Goal: Task Accomplishment & Management: Use online tool/utility

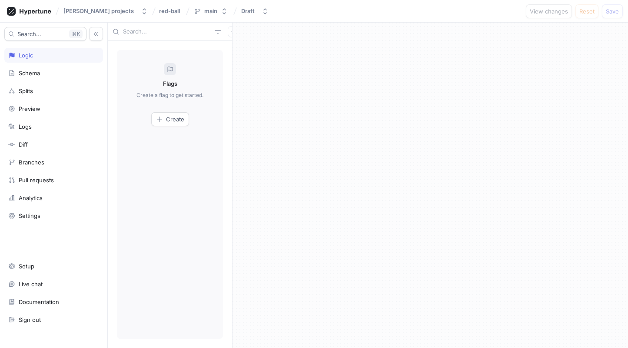
scroll to position [2, 0]
click at [38, 261] on div "Setup" at bounding box center [53, 263] width 91 height 7
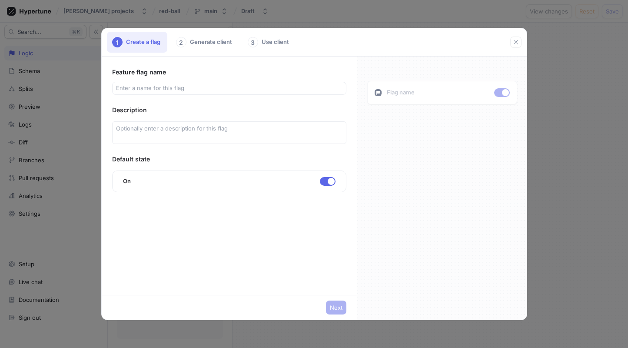
click at [73, 240] on div "1 Create a flag 2 Generate client 3 Use client Feature flag name Description De…" at bounding box center [314, 174] width 628 height 348
click at [511, 40] on button "button" at bounding box center [515, 41] width 11 height 11
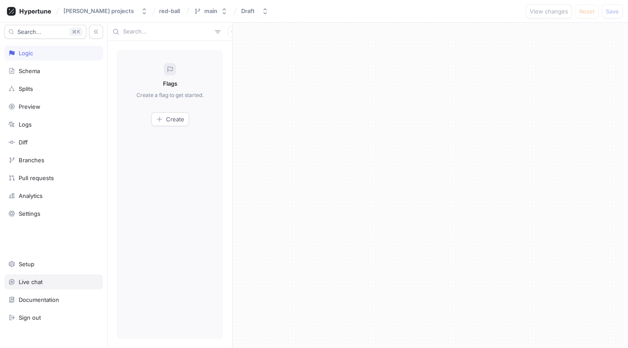
click at [29, 286] on div "Live chat" at bounding box center [53, 281] width 99 height 15
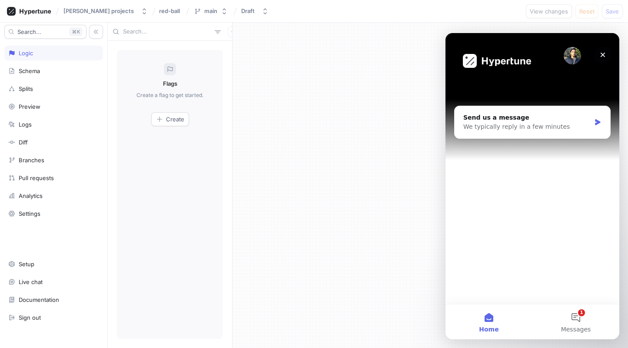
click at [598, 53] on div "Close" at bounding box center [603, 55] width 16 height 16
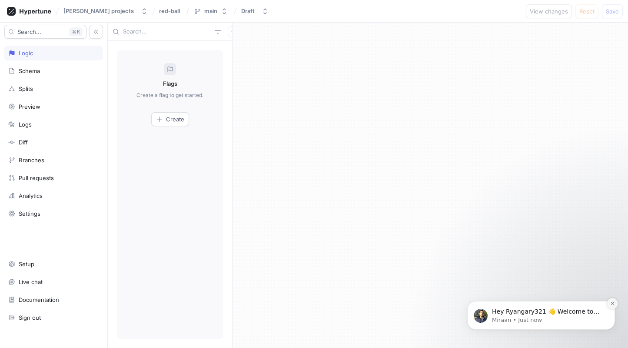
click at [608, 306] on button "Dismiss notification" at bounding box center [612, 303] width 11 height 11
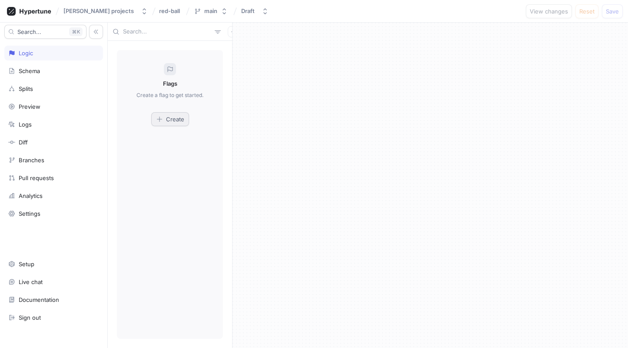
click at [168, 119] on span "Create" at bounding box center [175, 118] width 18 height 5
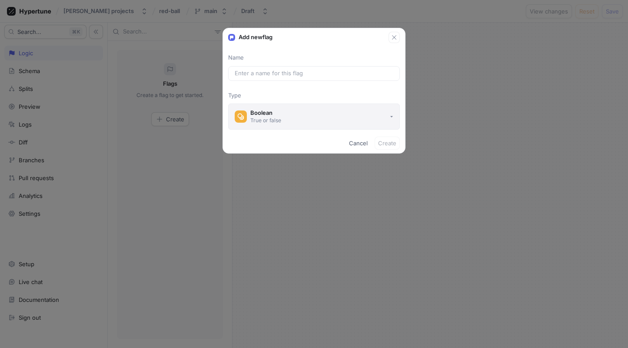
click at [351, 114] on button "Boolean True or false" at bounding box center [314, 116] width 172 height 26
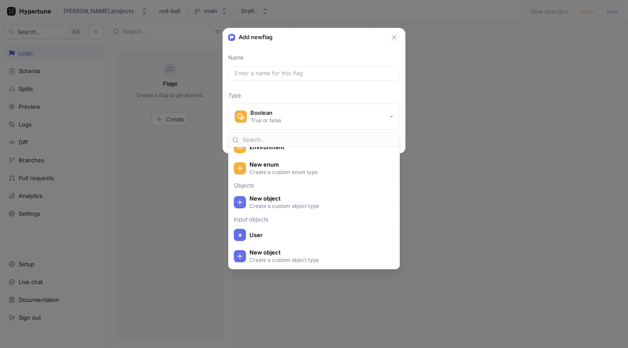
click at [427, 212] on div "Add new flag Name Type Boolean True or false Cancel Create" at bounding box center [314, 174] width 628 height 348
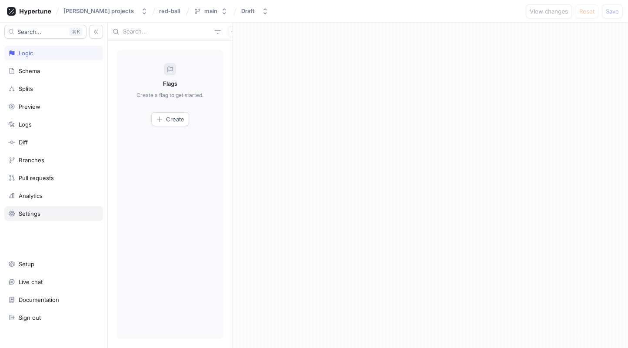
click at [29, 209] on div "Settings" at bounding box center [53, 213] width 99 height 15
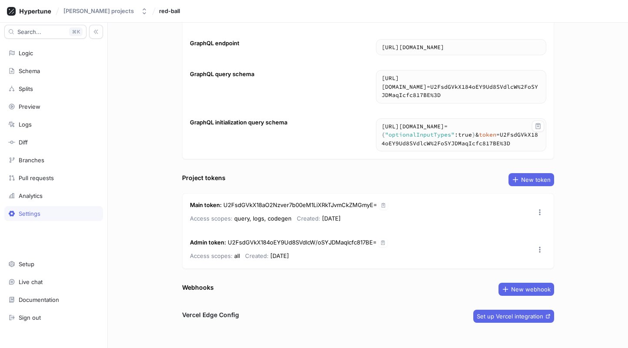
scroll to position [52, 0]
click at [517, 283] on button "New webhook" at bounding box center [526, 289] width 56 height 13
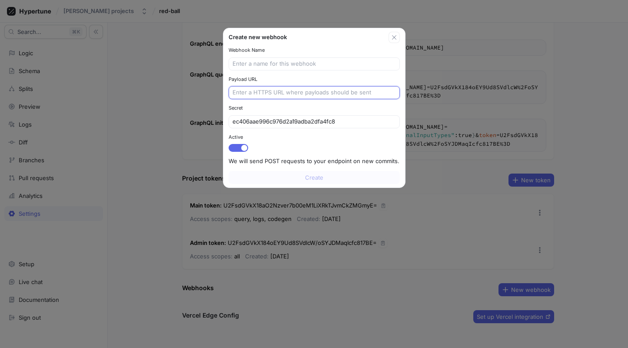
click at [274, 91] on input "text" at bounding box center [313, 92] width 163 height 9
click at [395, 39] on icon "button" at bounding box center [393, 37] width 4 height 4
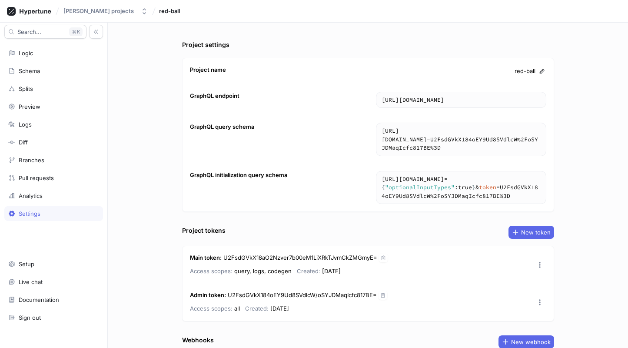
scroll to position [0, 0]
click at [30, 191] on div "Analytics" at bounding box center [53, 195] width 99 height 15
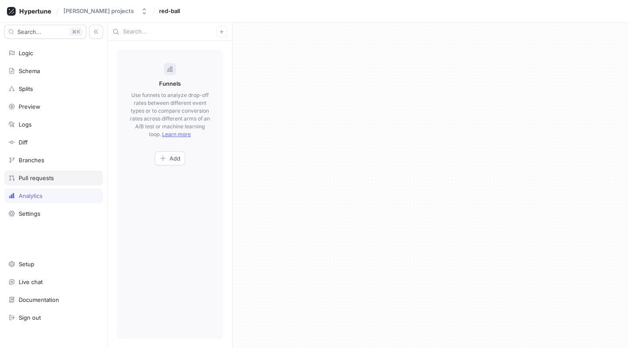
click at [39, 174] on div "Pull requests" at bounding box center [53, 177] width 99 height 15
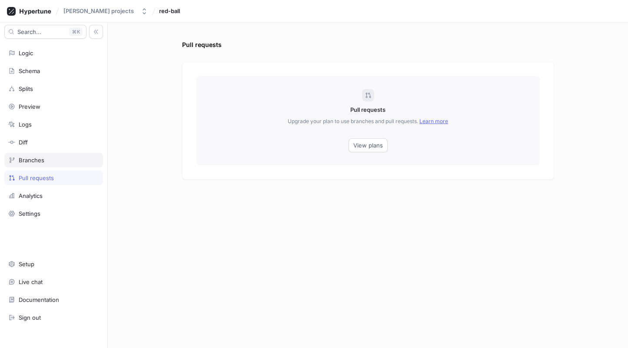
click at [31, 163] on div "Branches" at bounding box center [32, 159] width 26 height 7
click at [21, 142] on div "Diff" at bounding box center [23, 142] width 9 height 7
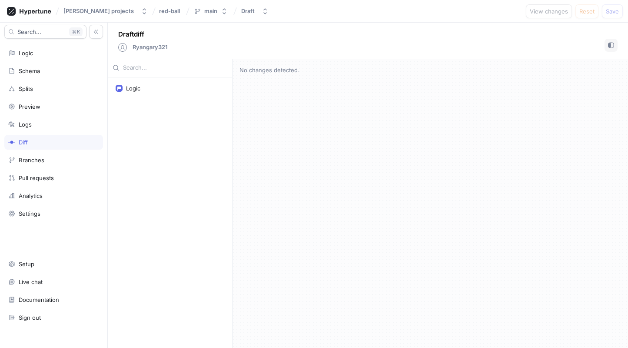
click at [21, 135] on div "Diff" at bounding box center [53, 142] width 99 height 15
click at [27, 124] on div "Logs" at bounding box center [25, 124] width 13 height 7
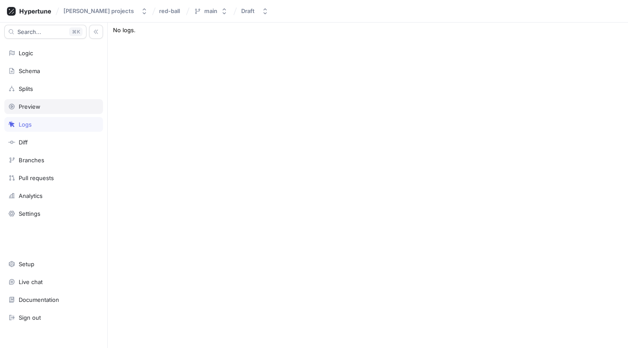
click at [34, 106] on div "Preview" at bounding box center [30, 106] width 22 height 7
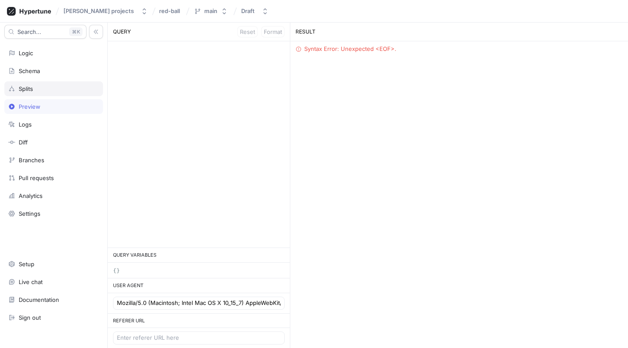
click at [31, 89] on div "Splits" at bounding box center [26, 88] width 14 height 7
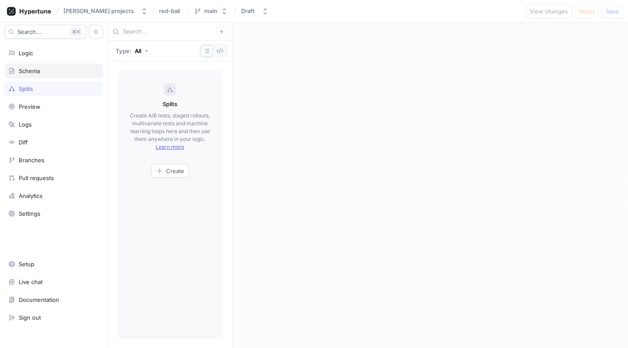
click at [35, 71] on div "Schema" at bounding box center [29, 70] width 21 height 7
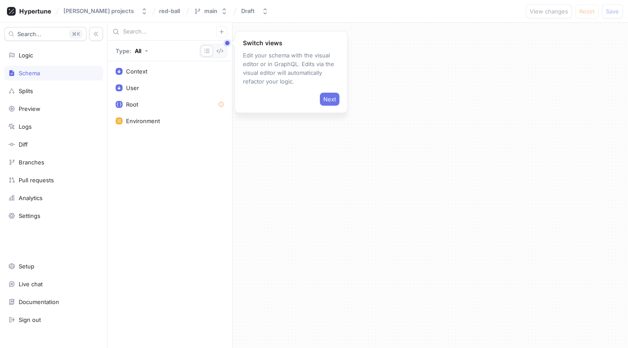
click at [328, 101] on span "Next" at bounding box center [329, 98] width 13 height 5
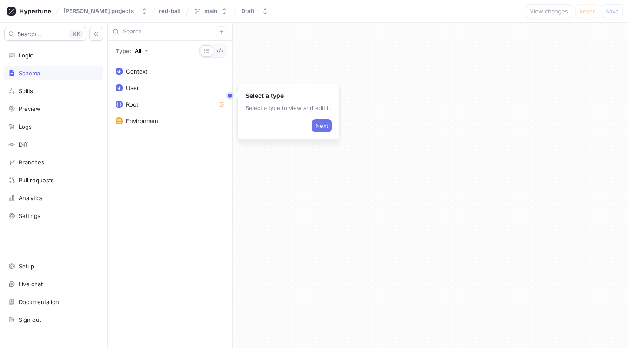
click at [319, 125] on span "Next" at bounding box center [321, 125] width 13 height 5
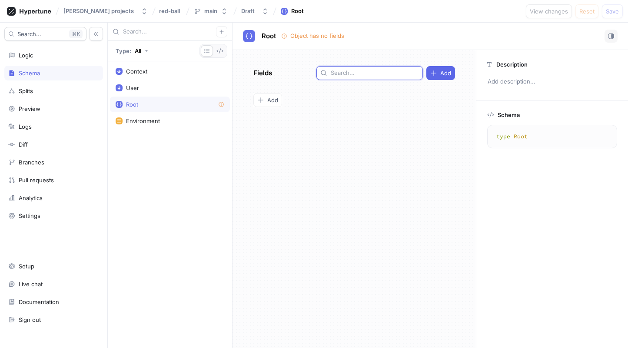
click at [349, 74] on input "text" at bounding box center [375, 73] width 88 height 9
click at [271, 102] on span "Add" at bounding box center [272, 99] width 11 height 5
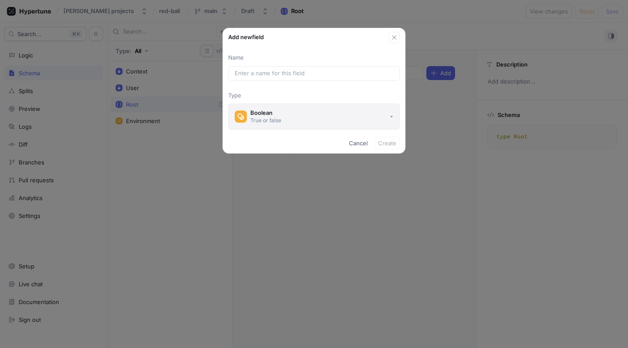
click at [292, 122] on button "Boolean True or false" at bounding box center [314, 116] width 172 height 26
click at [431, 215] on div "Add new field Name Type Boolean True or false Cancel Create" at bounding box center [314, 174] width 628 height 348
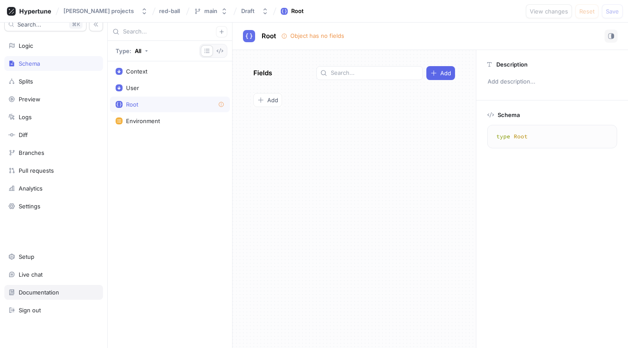
scroll to position [9, 0]
click at [46, 49] on div "Logic" at bounding box center [53, 46] width 91 height 7
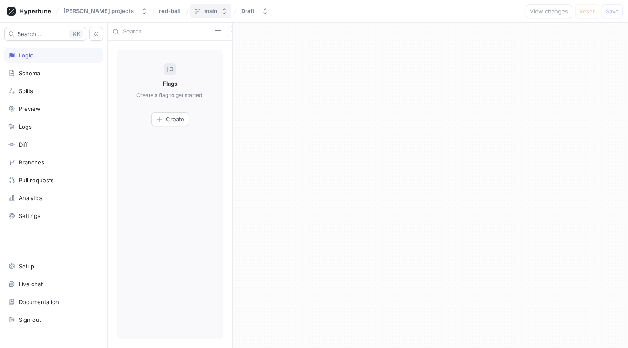
click at [204, 14] on button "main" at bounding box center [210, 11] width 41 height 14
click at [127, 150] on div "Flags Create a flag to get started. Create" at bounding box center [170, 194] width 106 height 288
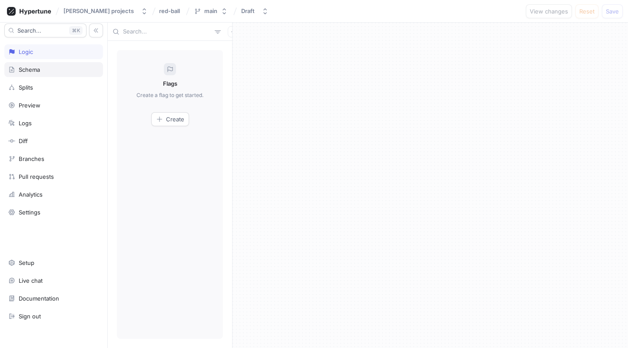
click at [36, 69] on div "Schema" at bounding box center [29, 69] width 21 height 7
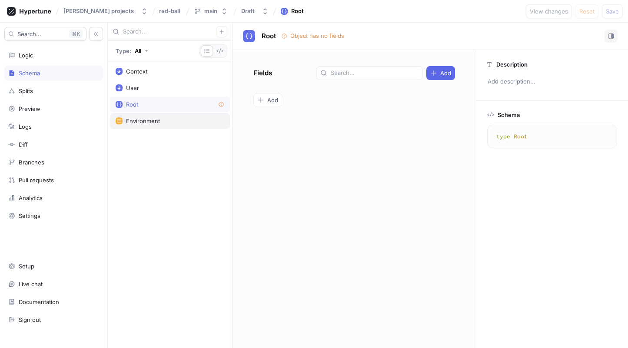
click at [157, 119] on div "Environment" at bounding box center [143, 120] width 34 height 7
type textarea "enum Environment { development, production, test }"
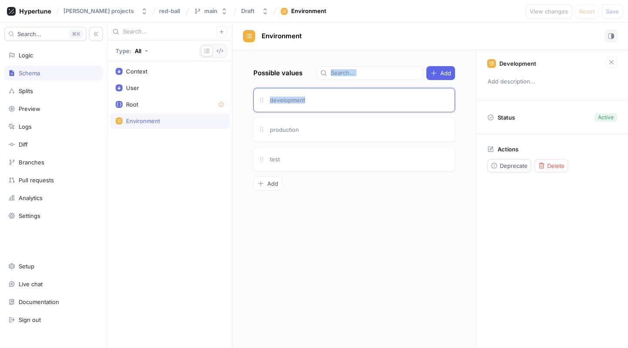
drag, startPoint x: 305, startPoint y: 96, endPoint x: 256, endPoint y: 78, distance: 52.4
click at [256, 78] on div "Possible values Add development production test To pick up a draggable item, pr…" at bounding box center [353, 199] width 243 height 298
click at [261, 93] on span at bounding box center [262, 98] width 14 height 14
click at [333, 93] on div "development" at bounding box center [354, 100] width 202 height 24
click at [291, 130] on span "production" at bounding box center [284, 129] width 29 height 7
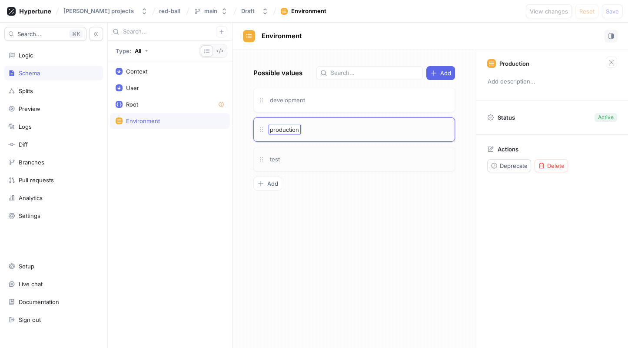
click at [292, 156] on div "test" at bounding box center [360, 159] width 182 height 10
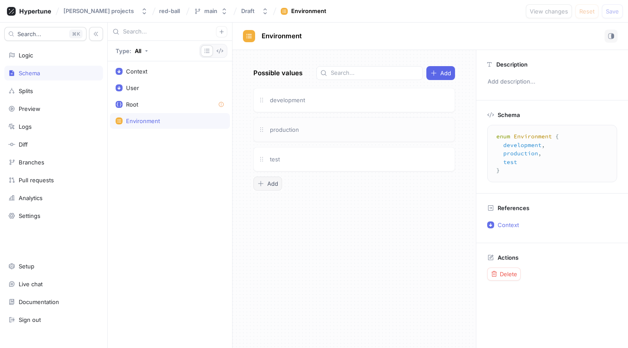
click at [262, 184] on icon "button" at bounding box center [260, 183] width 7 height 7
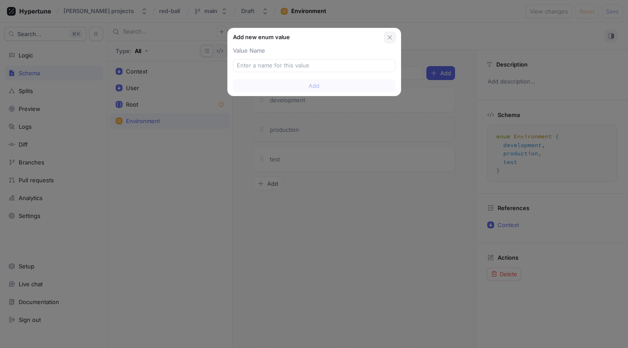
click at [390, 36] on icon "button" at bounding box center [389, 37] width 7 height 7
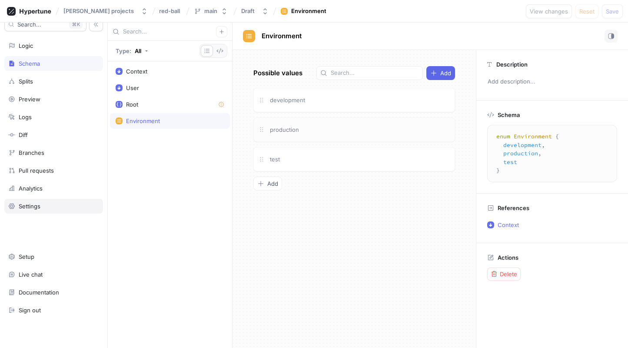
scroll to position [10, 0]
click at [22, 258] on div "Setup" at bounding box center [27, 256] width 16 height 7
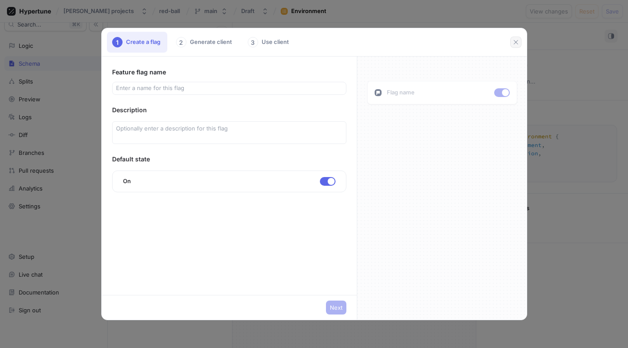
click at [511, 42] on button "button" at bounding box center [515, 41] width 11 height 11
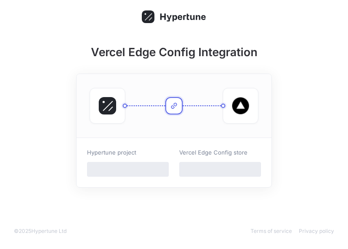
click at [133, 168] on span "‌" at bounding box center [128, 169] width 82 height 15
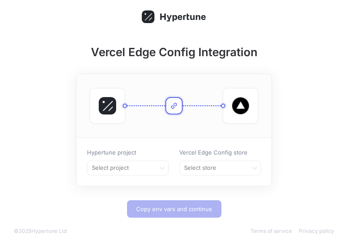
click at [175, 109] on icon at bounding box center [173, 105] width 7 height 7
click at [135, 168] on div at bounding box center [121, 167] width 61 height 10
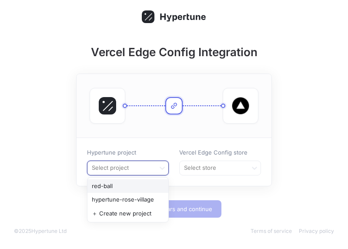
click at [133, 187] on div "red-ball" at bounding box center [127, 186] width 81 height 14
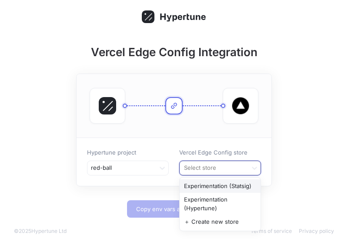
click at [240, 167] on div at bounding box center [213, 167] width 61 height 10
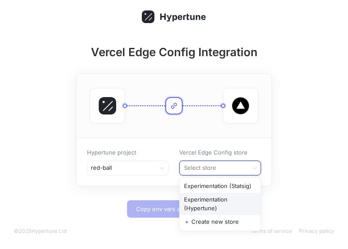
click at [240, 203] on div "Experimentation (Hypertune)" at bounding box center [219, 203] width 81 height 22
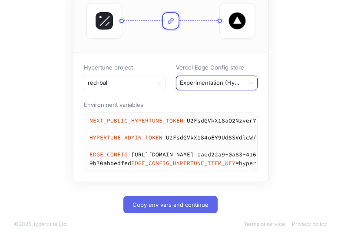
scroll to position [114, 0]
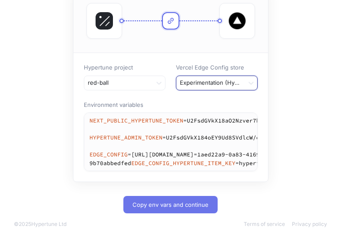
click at [183, 203] on span "Copy env vars and continue" at bounding box center [171, 204] width 76 height 5
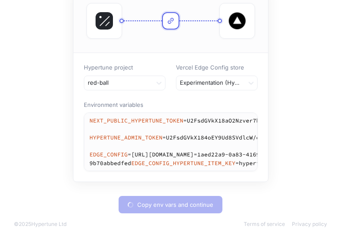
type textarea "NEXT_PUBLIC_HYPERTUNE_TOKEN=U2FsdGVkX18aO2Nzver7b00eM1LiXRkTJvmCkZMGmyE= HYPERT…"
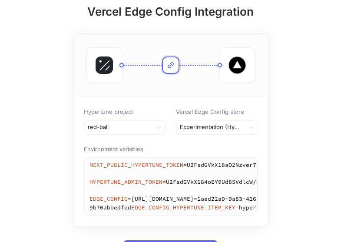
scroll to position [53, 0]
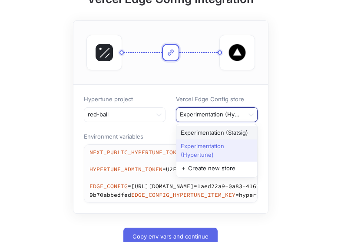
click at [226, 114] on div at bounding box center [210, 114] width 61 height 10
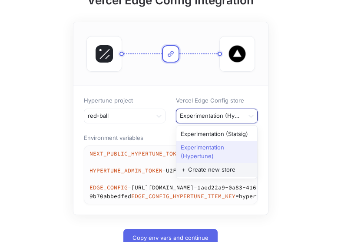
click at [215, 170] on div "＋ Create new store" at bounding box center [216, 170] width 81 height 14
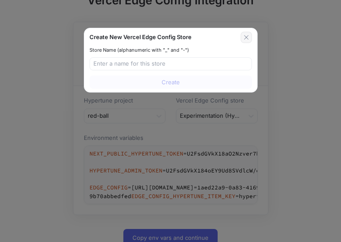
click at [243, 39] on icon "button" at bounding box center [246, 37] width 7 height 7
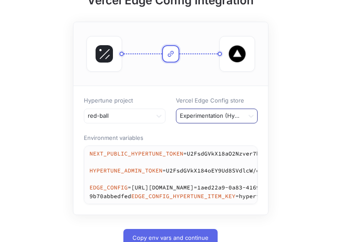
click at [232, 113] on div at bounding box center [210, 116] width 61 height 10
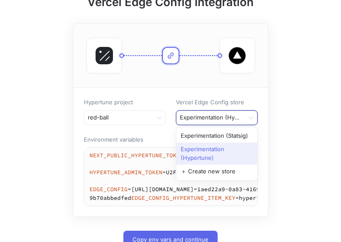
scroll to position [49, 0]
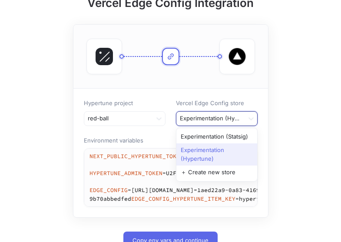
click at [229, 148] on div "Experimentation (Hypertune)" at bounding box center [216, 154] width 81 height 22
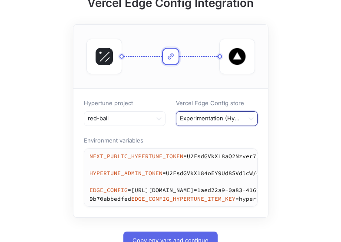
click at [233, 113] on div "Experimentation (Hypertune)" at bounding box center [209, 119] width 67 height 14
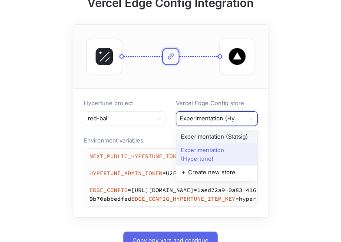
click at [231, 137] on div "Experimentation (Statsig)" at bounding box center [216, 137] width 81 height 14
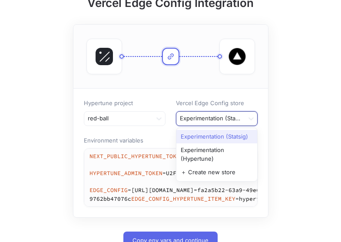
click at [235, 115] on div at bounding box center [210, 118] width 61 height 10
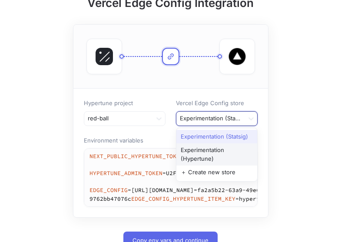
click at [232, 153] on div "Experimentation (Hypertune)" at bounding box center [216, 154] width 81 height 22
type textarea "NEXT_PUBLIC_HYPERTUNE_TOKEN=U2FsdGVkX18aO2Nzver7b00eM1LiXRkTJvmCkZMGmyE= HYPERT…"
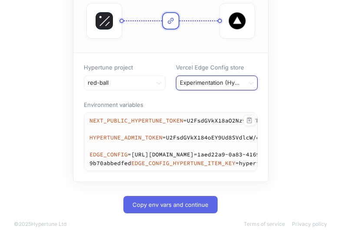
scroll to position [114, 0]
click at [250, 117] on icon "button" at bounding box center [249, 120] width 7 height 7
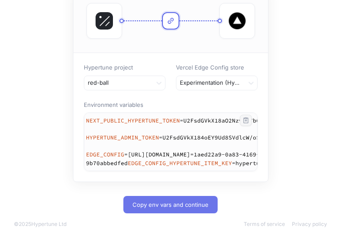
click at [184, 203] on span "Copy env vars and continue" at bounding box center [171, 204] width 76 height 5
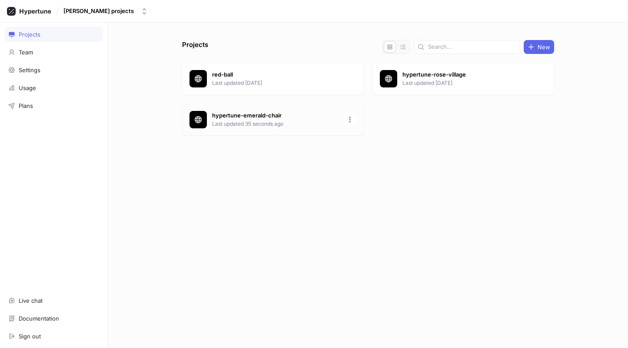
click at [270, 117] on p "hypertune-emerald-chair" at bounding box center [275, 115] width 126 height 9
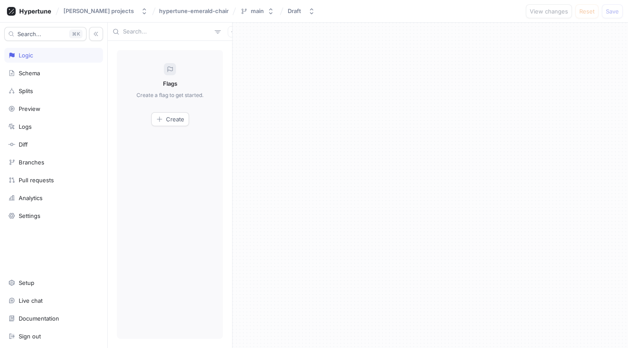
click at [273, 98] on div at bounding box center [429, 185] width 395 height 325
click at [166, 118] on span "Create" at bounding box center [175, 118] width 18 height 5
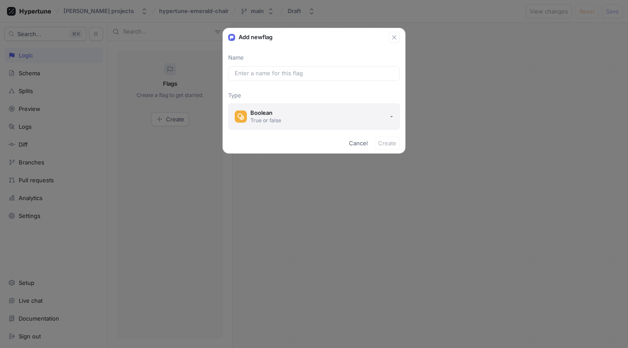
click at [272, 112] on div "Boolean" at bounding box center [265, 112] width 31 height 7
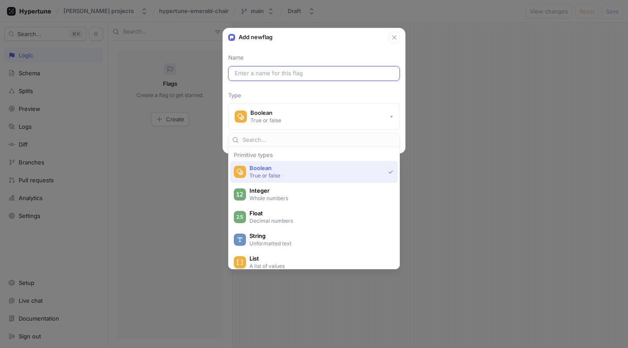
click at [273, 73] on input "text" at bounding box center [314, 73] width 159 height 9
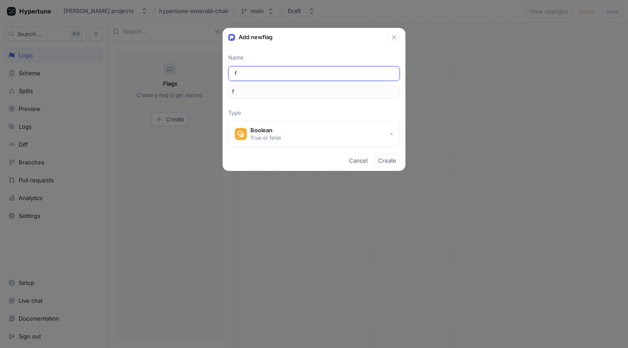
type input "fl"
type input "fla"
type input "flag"
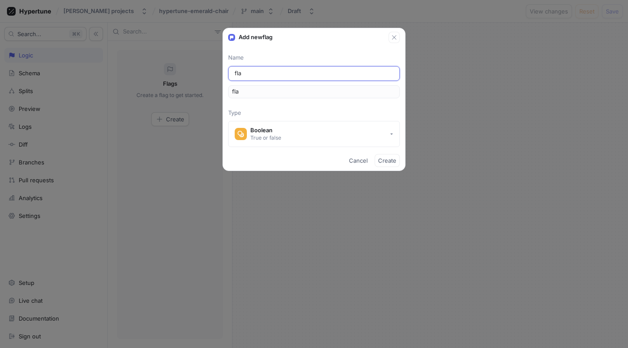
type input "flag"
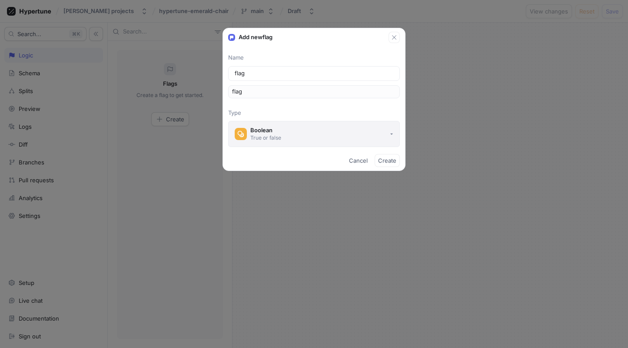
click at [295, 134] on button "Boolean True or false" at bounding box center [314, 134] width 172 height 26
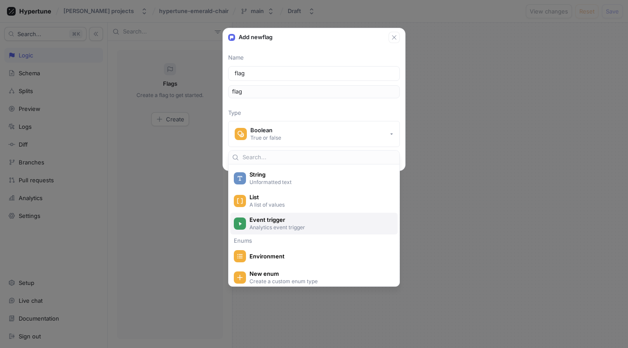
scroll to position [92, 0]
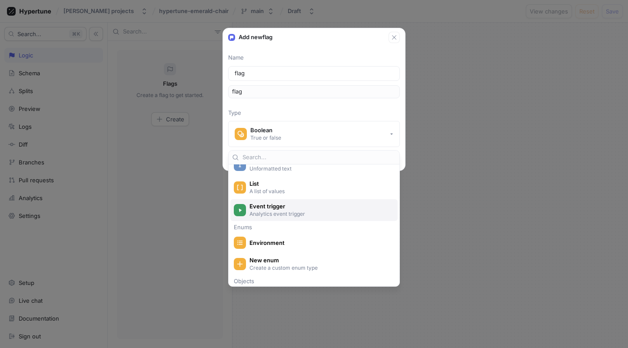
click at [307, 215] on p "Analytics event trigger" at bounding box center [318, 213] width 139 height 7
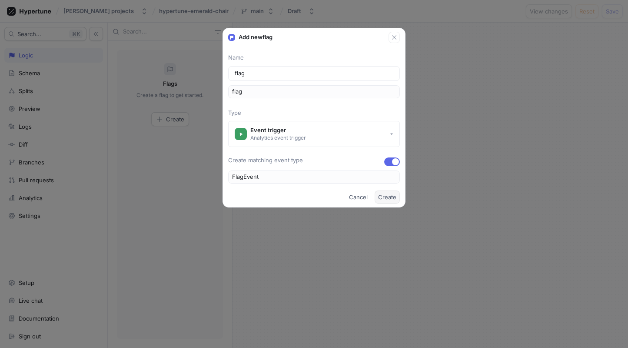
click at [388, 196] on span "Create" at bounding box center [387, 196] width 18 height 5
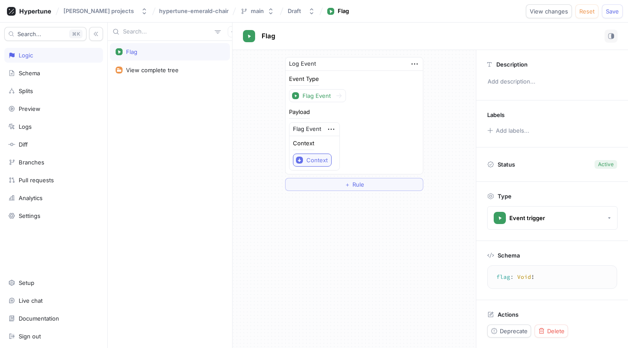
click at [305, 161] on div "Context" at bounding box center [312, 159] width 32 height 7
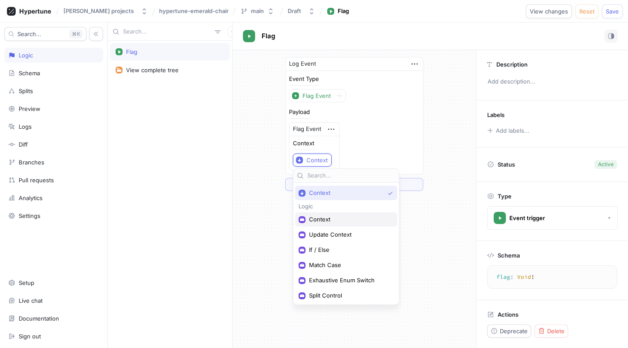
click at [338, 220] on span "Context" at bounding box center [349, 218] width 80 height 7
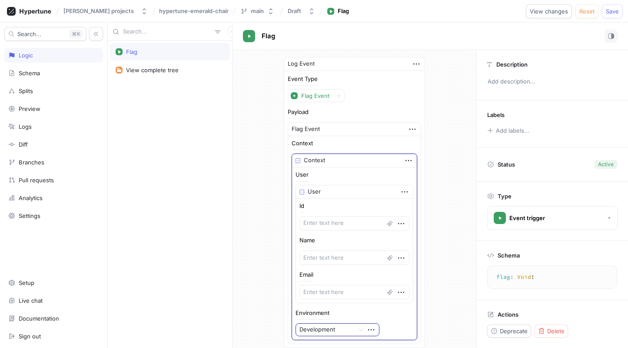
click at [350, 328] on div "Development" at bounding box center [324, 329] width 57 height 12
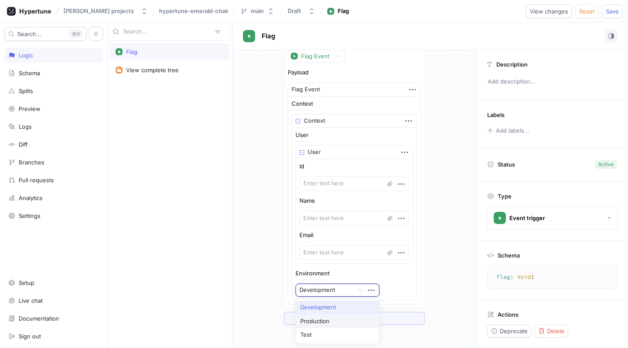
scroll to position [90, 0]
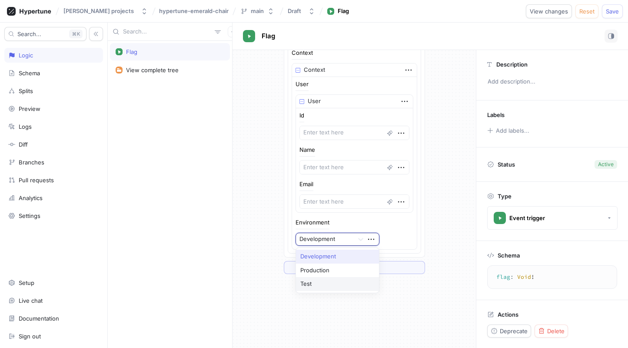
click at [315, 280] on div "Test" at bounding box center [337, 284] width 83 height 14
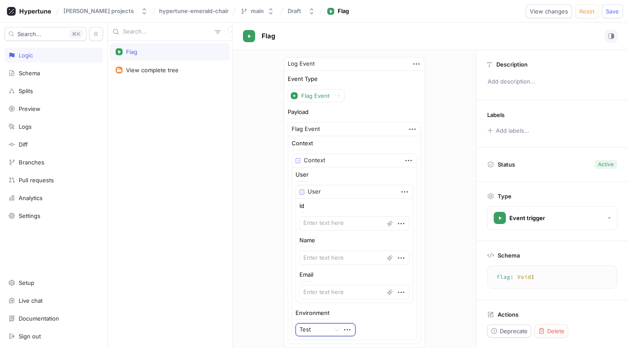
scroll to position [0, 0]
click at [168, 70] on div "View complete tree" at bounding box center [152, 69] width 53 height 7
type textarea "x"
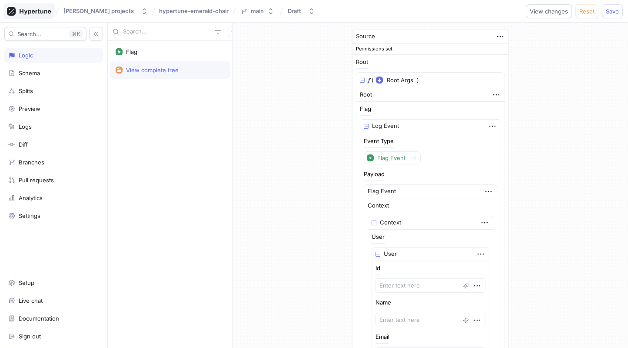
click at [25, 9] on icon at bounding box center [29, 11] width 44 height 9
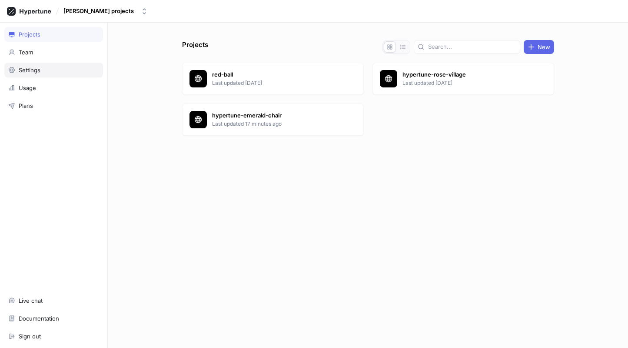
click at [40, 67] on div "Settings" at bounding box center [30, 69] width 22 height 7
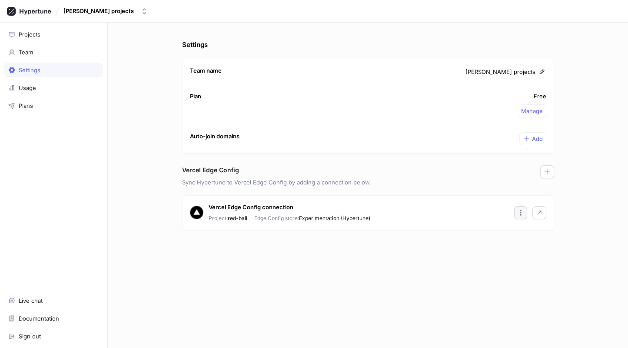
click at [520, 213] on icon "button" at bounding box center [520, 212] width 7 height 7
click at [537, 213] on div "Vercel Edge Config connection Project: red-ball Edge Config store: Experimentat…" at bounding box center [367, 213] width 371 height 34
click at [537, 212] on icon "button" at bounding box center [539, 212] width 7 height 7
